Goal: Task Accomplishment & Management: Complete application form

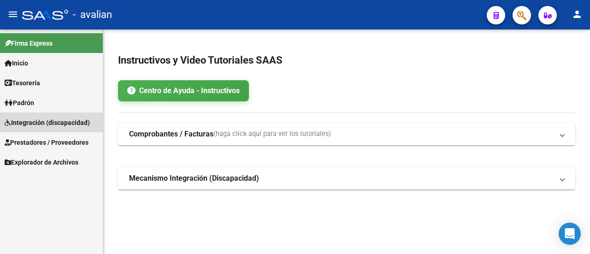
click at [56, 122] on span "Integración (discapacidad)" at bounding box center [47, 122] width 85 height 10
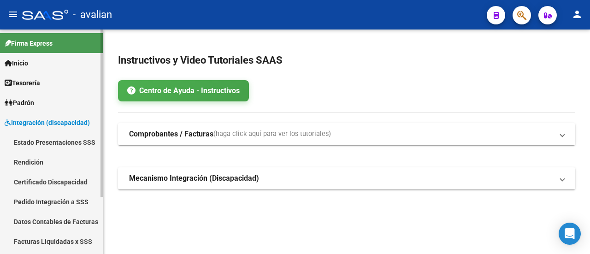
scroll to position [46, 0]
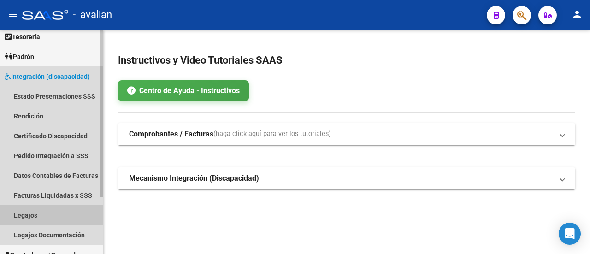
click at [33, 214] on link "Legajos" at bounding box center [51, 215] width 103 height 20
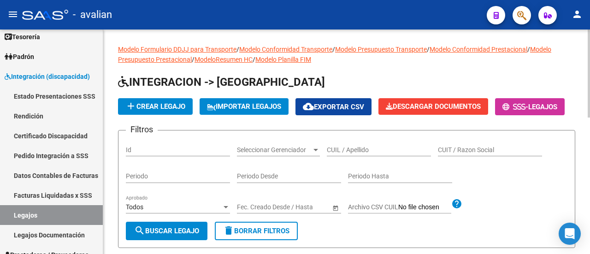
click at [378, 154] on input "CUIL / Apellido" at bounding box center [379, 150] width 104 height 8
paste input "58926702"
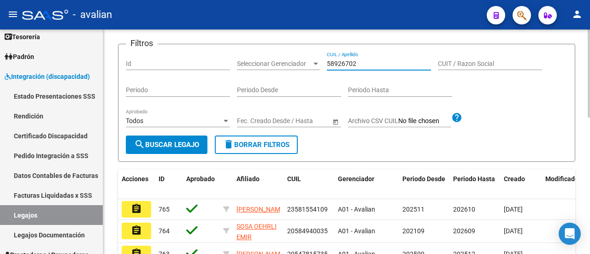
scroll to position [92, 0]
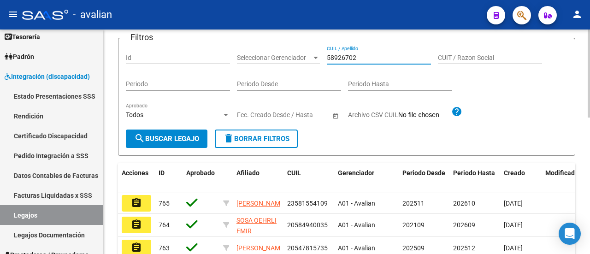
type input "58926702"
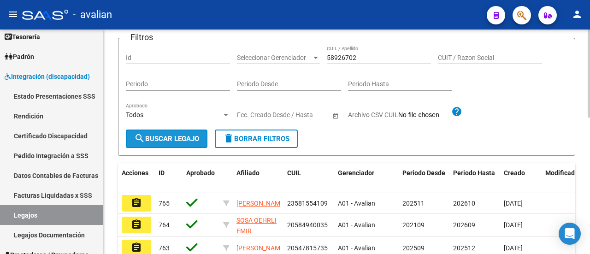
click at [175, 143] on span "search Buscar Legajo" at bounding box center [166, 139] width 65 height 8
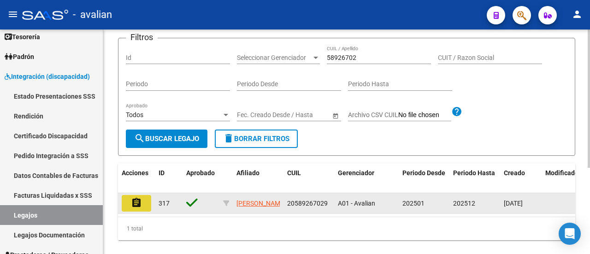
click at [139, 208] on mat-icon "assignment" at bounding box center [136, 202] width 11 height 11
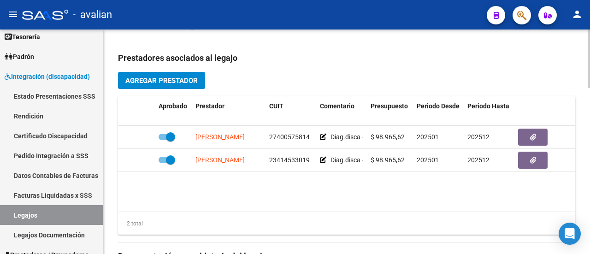
scroll to position [415, 0]
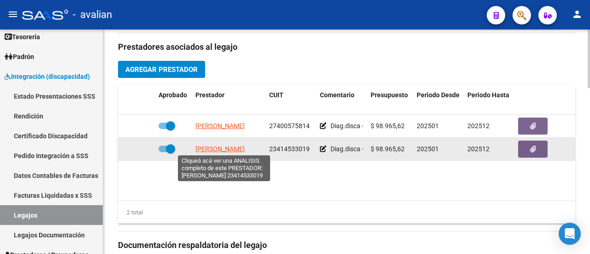
click at [234, 146] on span "[PERSON_NAME]" at bounding box center [219, 148] width 49 height 7
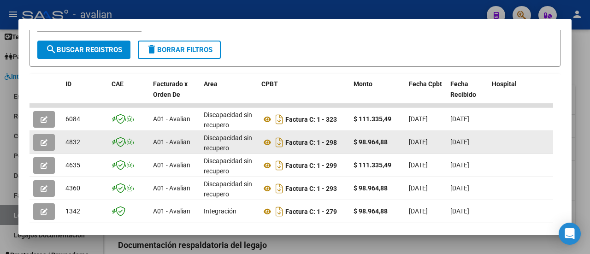
scroll to position [193, 0]
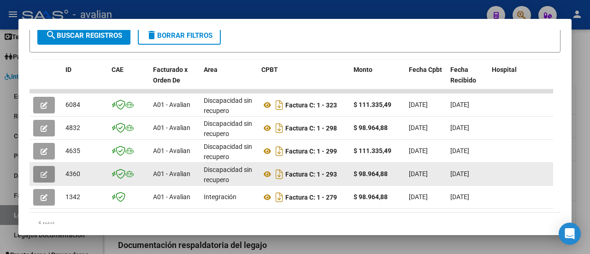
click at [43, 173] on icon "button" at bounding box center [44, 174] width 7 height 7
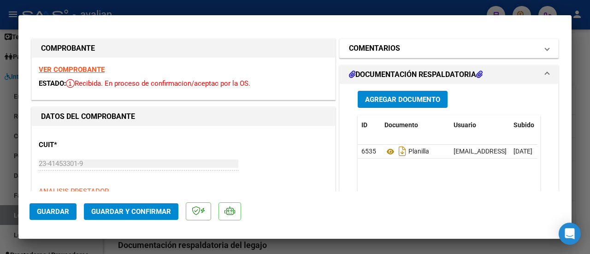
click at [542, 48] on mat-expansion-panel-header "COMENTARIOS" at bounding box center [449, 48] width 218 height 18
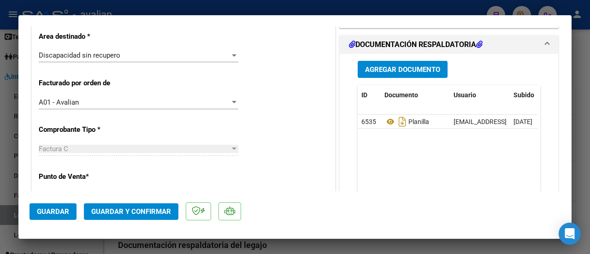
scroll to position [184, 0]
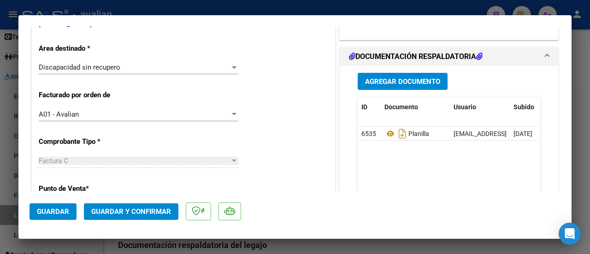
click at [234, 66] on div at bounding box center [234, 67] width 8 height 7
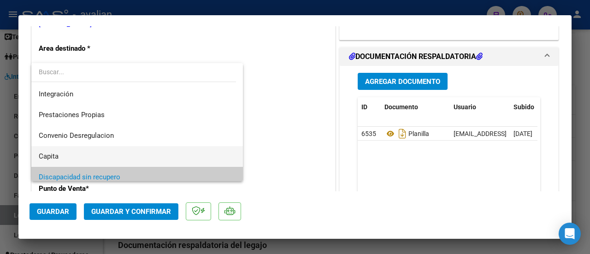
scroll to position [43, 0]
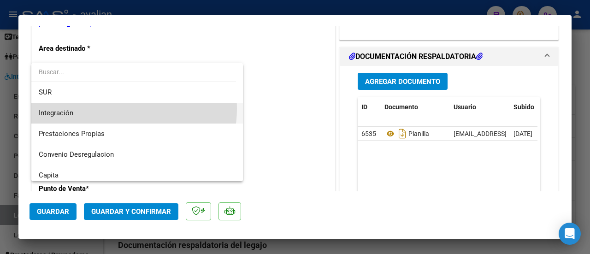
click at [112, 109] on span "Integración" at bounding box center [137, 113] width 197 height 21
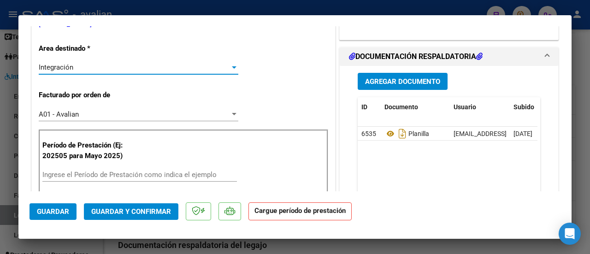
click at [47, 212] on span "Guardar" at bounding box center [53, 211] width 32 height 8
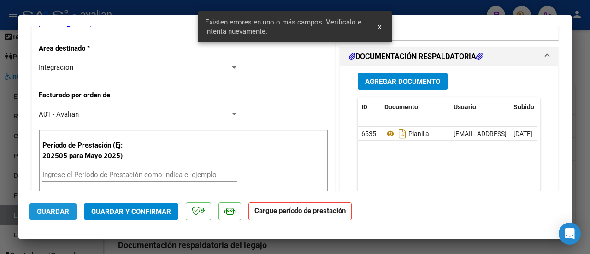
scroll to position [240, 0]
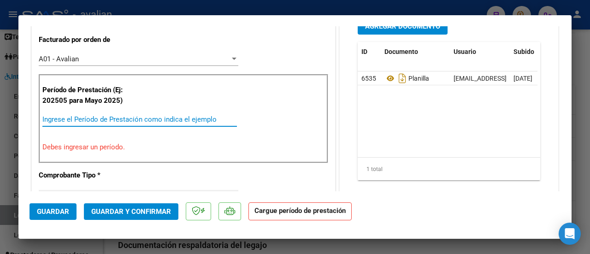
click at [113, 121] on input "Ingrese el Período de Prestación como indica el ejemplo" at bounding box center [139, 119] width 194 height 8
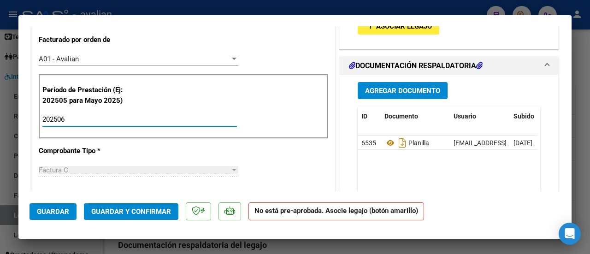
type input "202506"
click at [376, 26] on span "Asociar Legajo" at bounding box center [404, 26] width 56 height 8
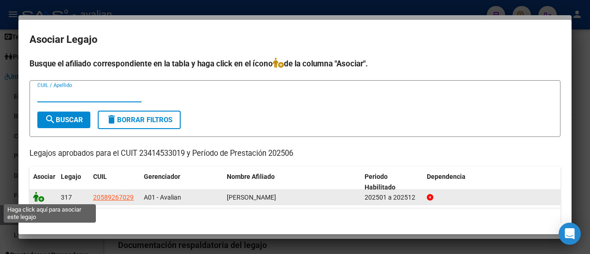
click at [41, 198] on icon at bounding box center [38, 197] width 11 height 10
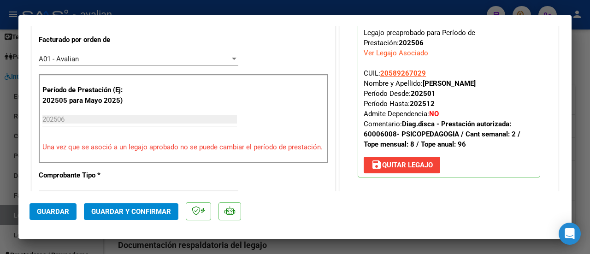
click at [55, 208] on span "Guardar" at bounding box center [53, 211] width 32 height 8
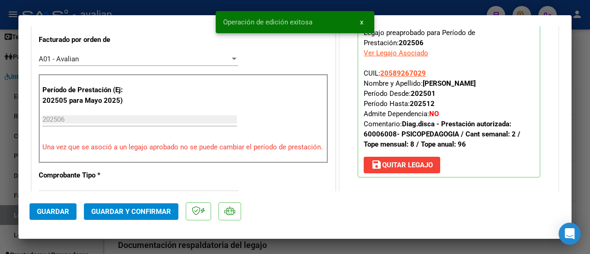
click at [108, 208] on span "Guardar y Confirmar" at bounding box center [131, 211] width 80 height 8
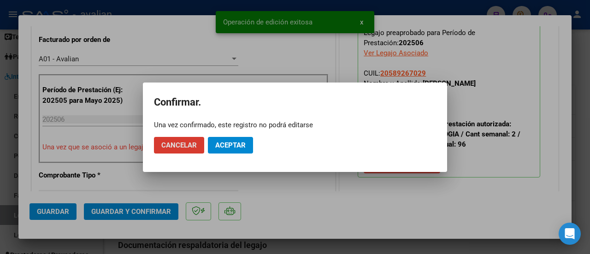
click at [229, 147] on span "Aceptar" at bounding box center [230, 145] width 30 height 8
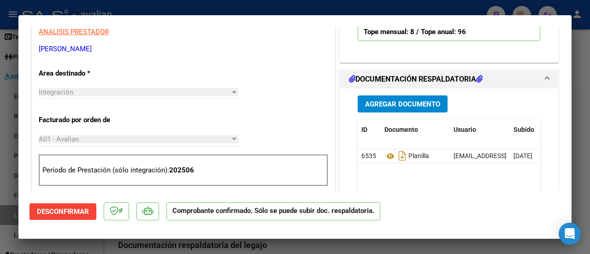
scroll to position [184, 0]
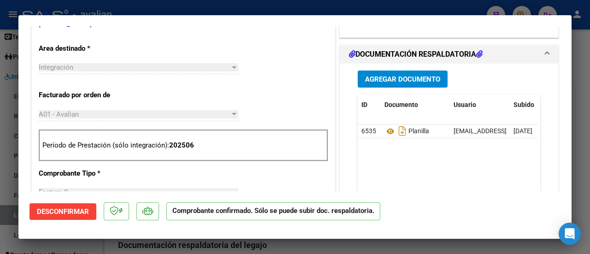
type input "$ 0,00"
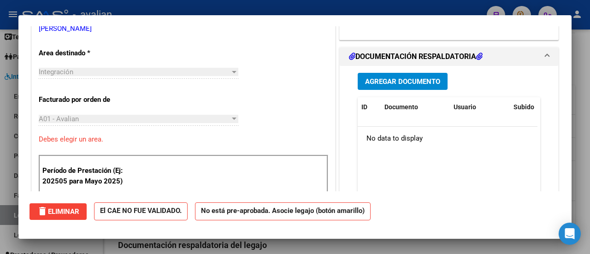
scroll to position [0, 0]
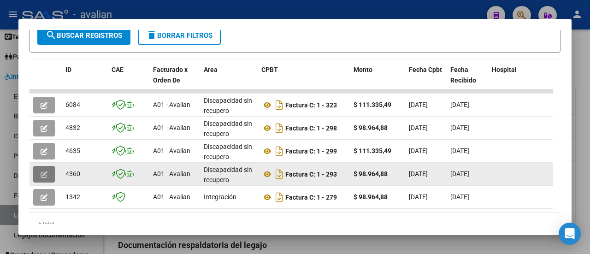
click at [44, 173] on icon "button" at bounding box center [44, 174] width 7 height 7
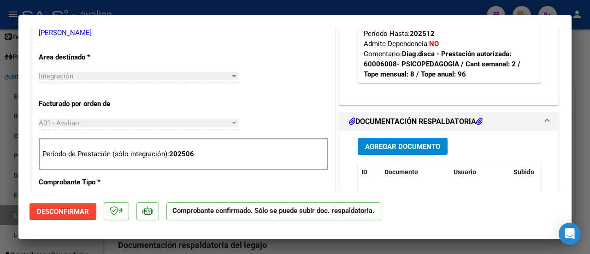
scroll to position [184, 0]
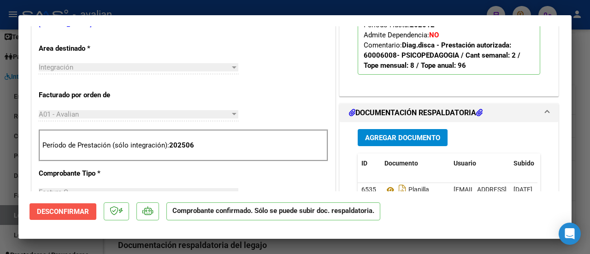
click at [74, 210] on span "Desconfirmar" at bounding box center [63, 211] width 52 height 8
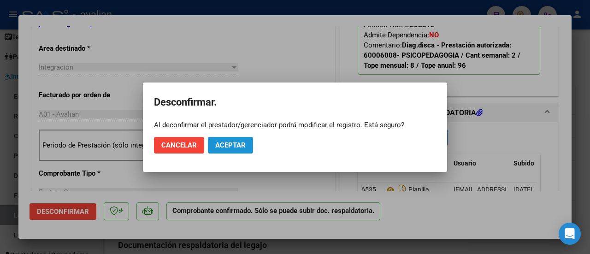
click at [228, 143] on span "Aceptar" at bounding box center [230, 145] width 30 height 8
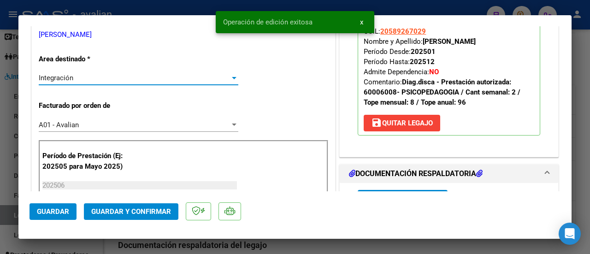
click at [233, 78] on div at bounding box center [234, 78] width 5 height 2
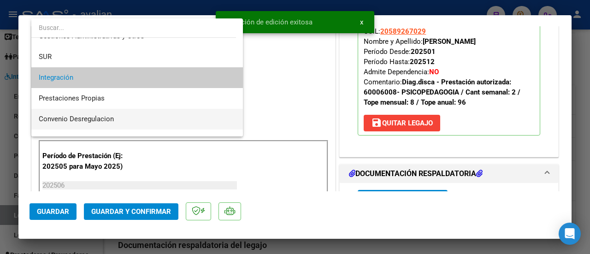
scroll to position [80, 0]
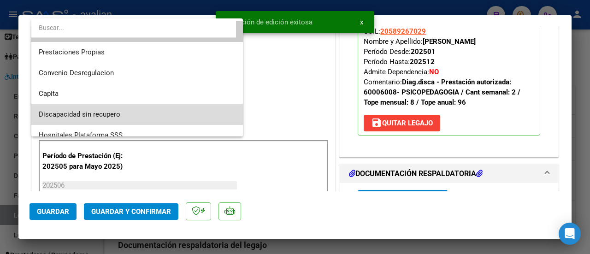
click at [145, 112] on span "Discapacidad sin recupero" at bounding box center [137, 114] width 197 height 21
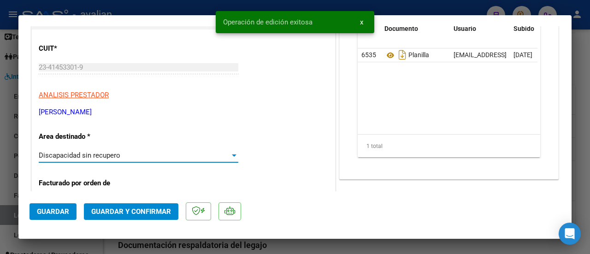
scroll to position [0, 0]
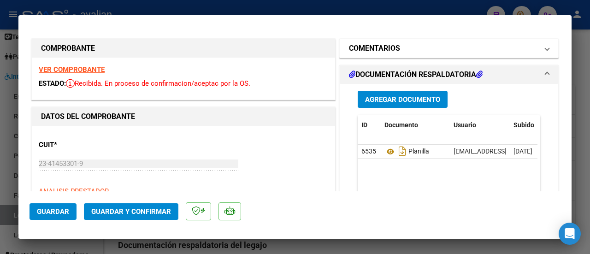
click at [543, 47] on mat-expansion-panel-header "COMENTARIOS" at bounding box center [449, 48] width 218 height 18
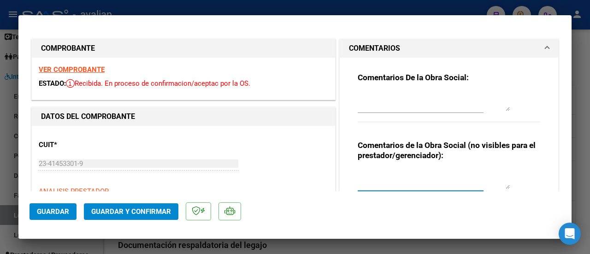
click at [389, 184] on textarea at bounding box center [433, 179] width 152 height 18
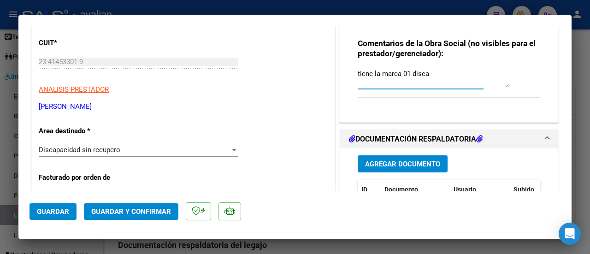
scroll to position [240, 0]
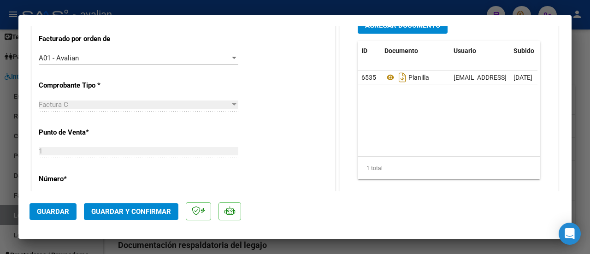
drag, startPoint x: 427, startPoint y: 174, endPoint x: 285, endPoint y: 200, distance: 144.8
click at [285, 200] on mat-dialog-container "COMPROBANTE VER COMPROBANTE ESTADO: Recibida. En proceso de confirmacion/acepta…" at bounding box center [294, 126] width 553 height 223
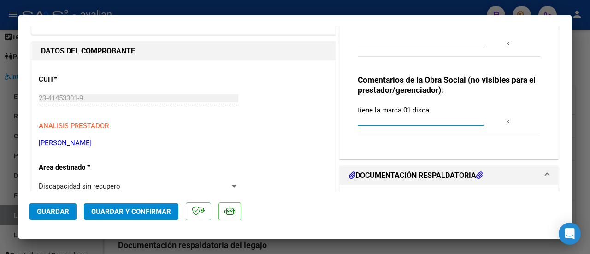
scroll to position [56, 0]
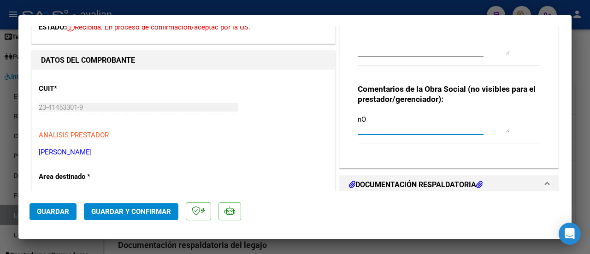
type textarea "n"
type textarea "no tiene la marca 01 - disca-"
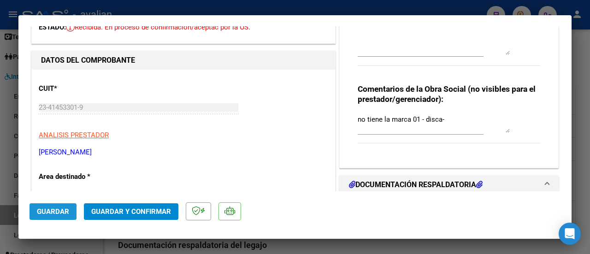
click at [54, 208] on span "Guardar" at bounding box center [53, 211] width 32 height 8
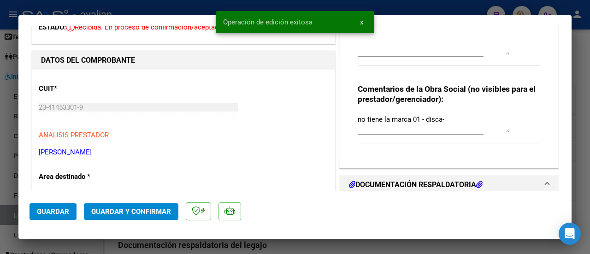
scroll to position [10, 0]
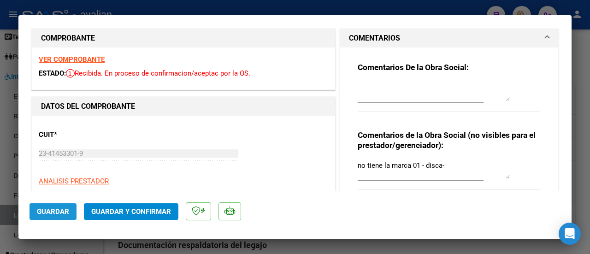
click at [52, 212] on span "Guardar" at bounding box center [53, 211] width 32 height 8
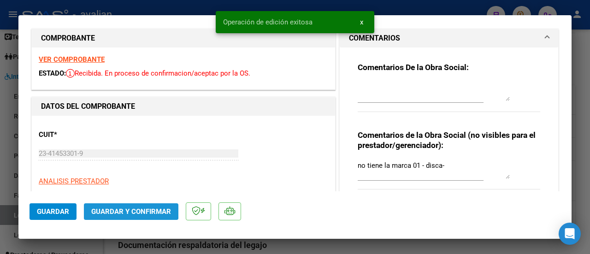
click at [117, 207] on button "Guardar y Confirmar" at bounding box center [131, 211] width 94 height 17
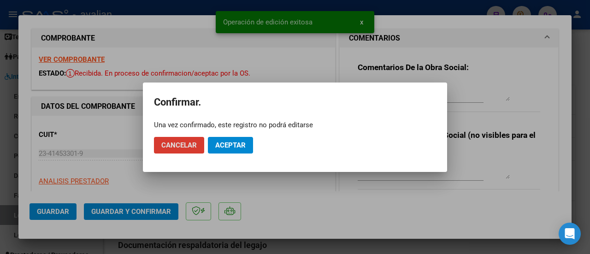
click at [228, 148] on span "Aceptar" at bounding box center [230, 145] width 30 height 8
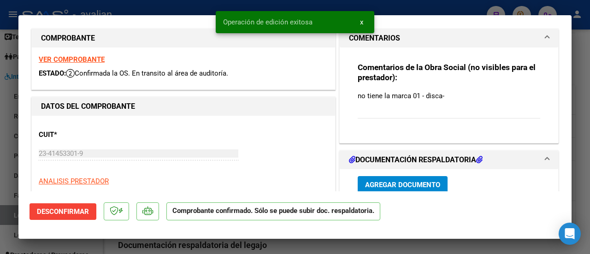
type input "$ 0,00"
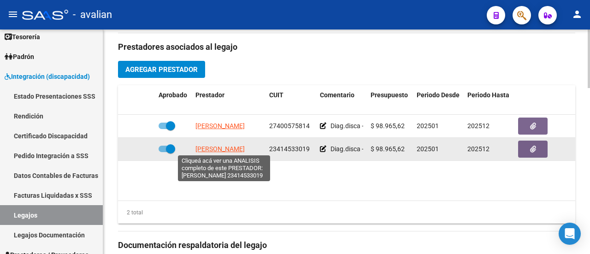
click at [230, 146] on span "[PERSON_NAME]" at bounding box center [219, 148] width 49 height 7
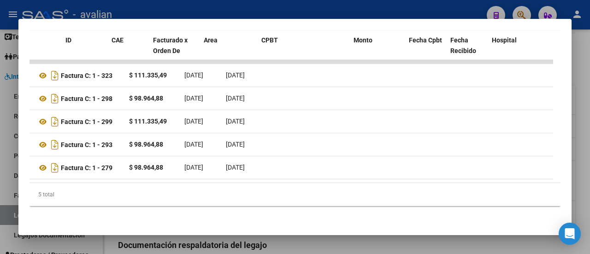
scroll to position [0, 0]
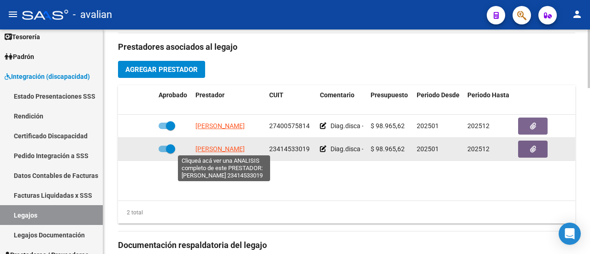
click at [236, 146] on span "[PERSON_NAME]" at bounding box center [219, 148] width 49 height 7
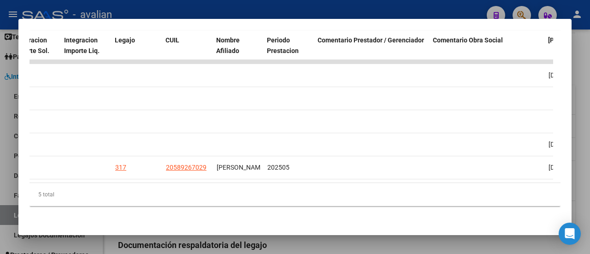
scroll to position [0, 1467]
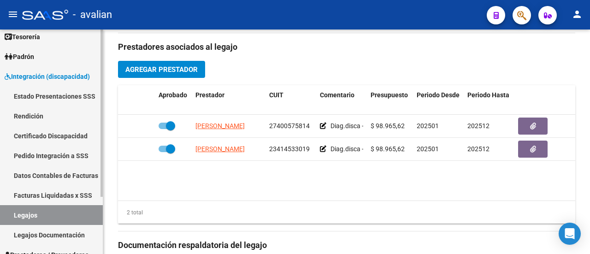
click at [32, 71] on span "Integración (discapacidad)" at bounding box center [47, 76] width 85 height 10
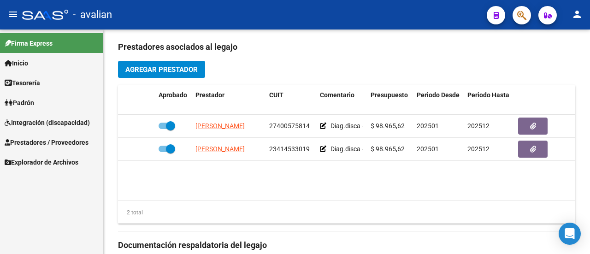
scroll to position [0, 0]
